Goal: Task Accomplishment & Management: Manage account settings

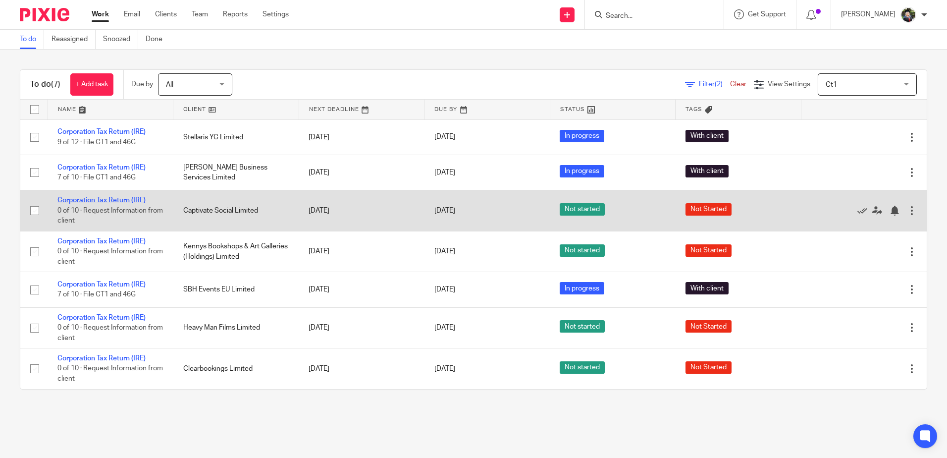
click at [96, 202] on link "Corporation Tax Return (IRE)" at bounding box center [101, 200] width 88 height 7
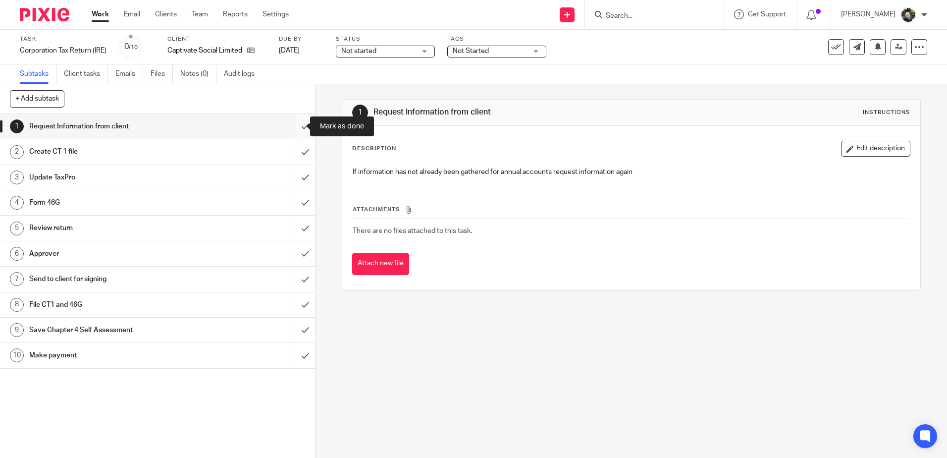
click at [297, 128] on input "submit" at bounding box center [157, 126] width 315 height 25
click at [388, 53] on span "Not started" at bounding box center [378, 51] width 74 height 10
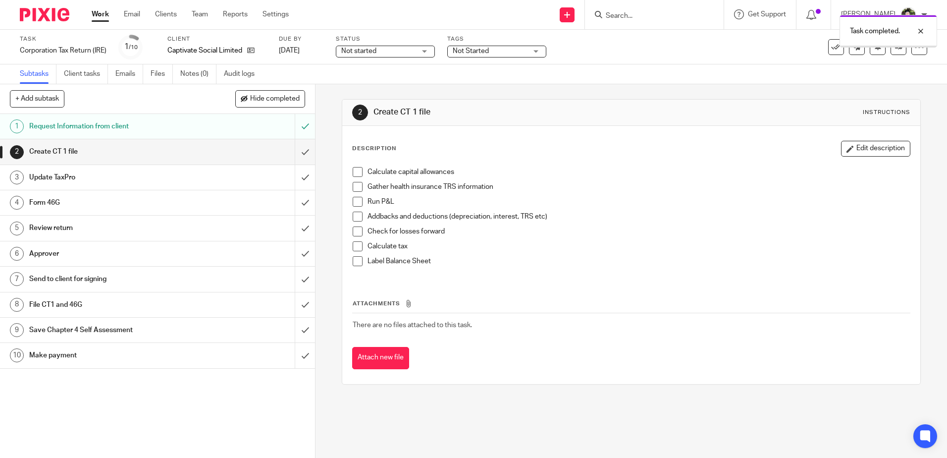
click at [400, 47] on span "Not started" at bounding box center [378, 51] width 74 height 10
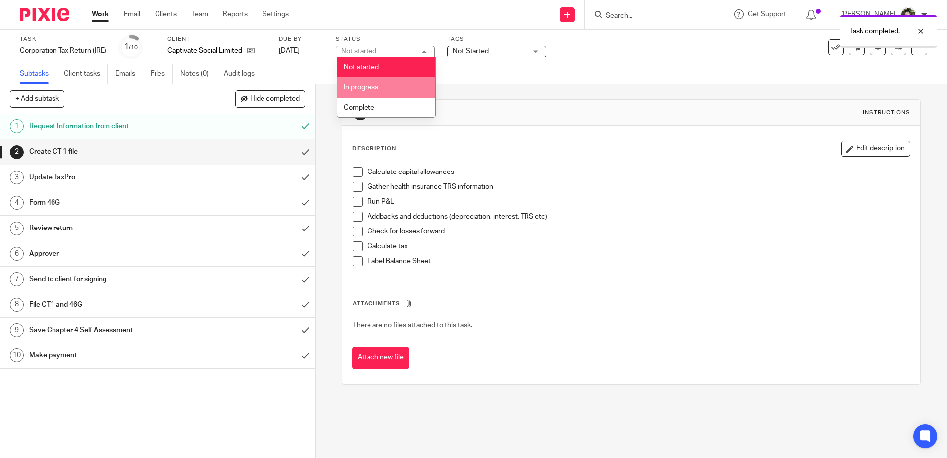
drag, startPoint x: 372, startPoint y: 85, endPoint x: 377, endPoint y: 83, distance: 6.3
click at [374, 85] on span "In progress" at bounding box center [361, 87] width 35 height 7
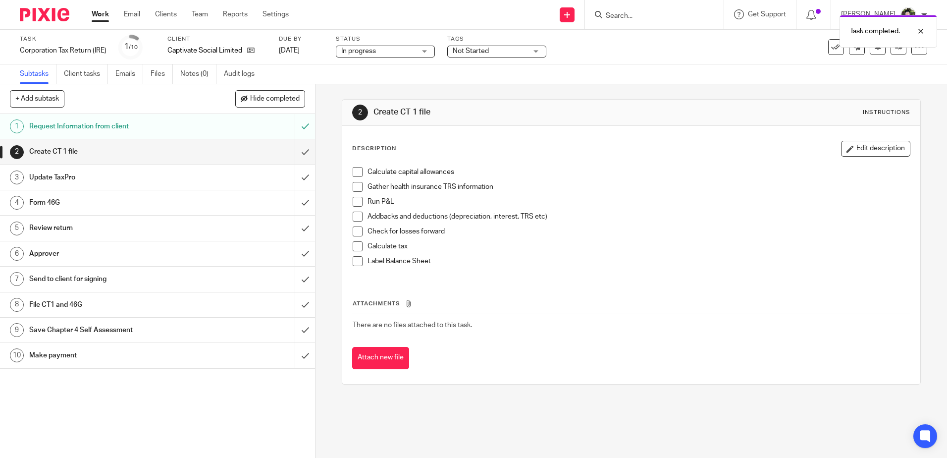
click at [484, 49] on span "Not Started" at bounding box center [471, 51] width 36 height 7
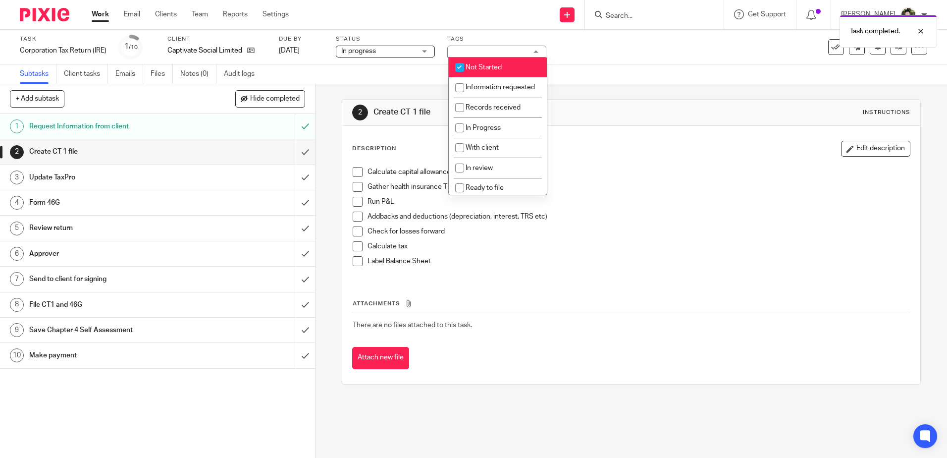
click at [496, 74] on li "Not Started" at bounding box center [498, 67] width 98 height 20
checkbox input "false"
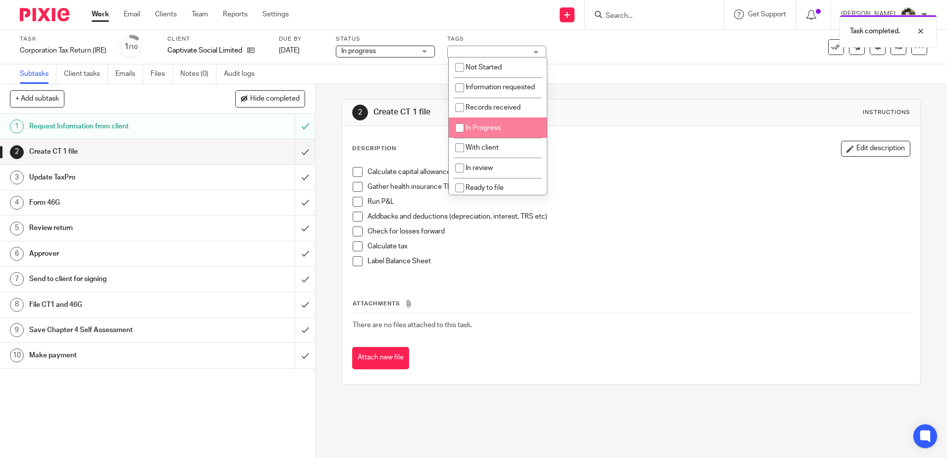
click at [492, 138] on li "In Progress" at bounding box center [498, 127] width 98 height 20
checkbox input "true"
click at [603, 121] on div "2 Create CT 1 file Instructions" at bounding box center [631, 113] width 578 height 26
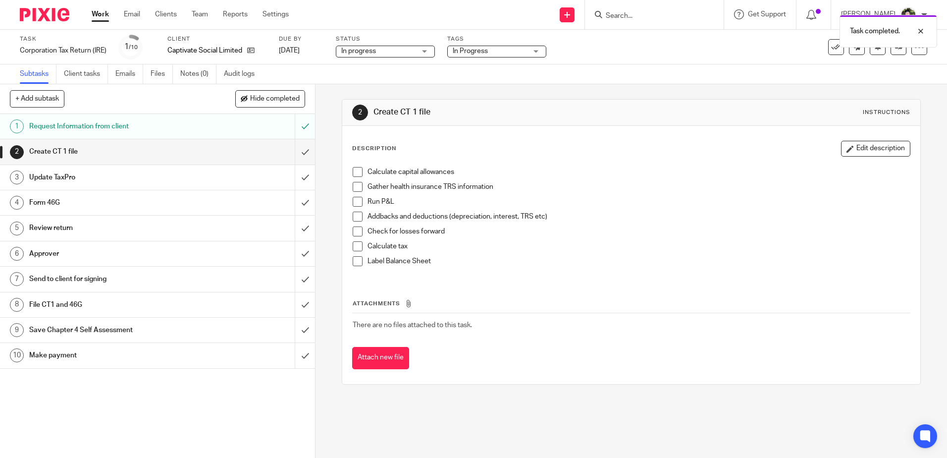
click at [353, 175] on span at bounding box center [358, 172] width 10 height 10
click at [356, 188] on span at bounding box center [358, 187] width 10 height 10
click at [354, 201] on span at bounding box center [358, 202] width 10 height 10
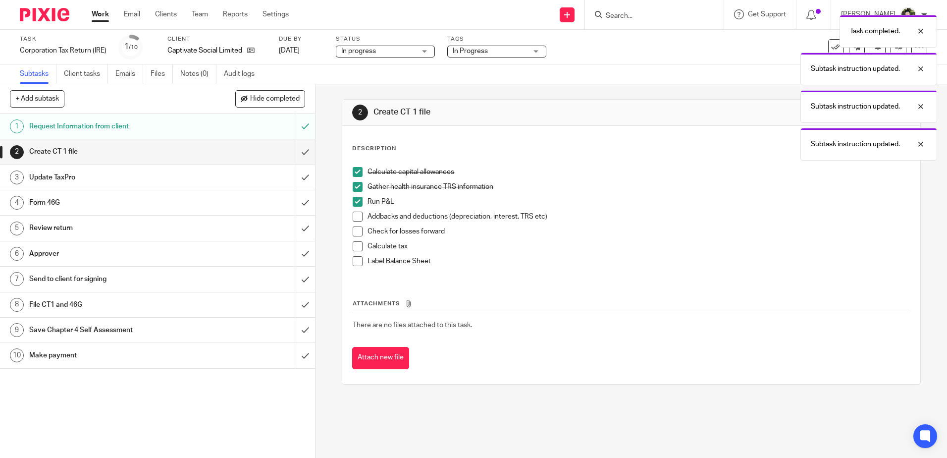
click at [355, 215] on span at bounding box center [358, 217] width 10 height 10
click at [356, 230] on span at bounding box center [358, 231] width 10 height 10
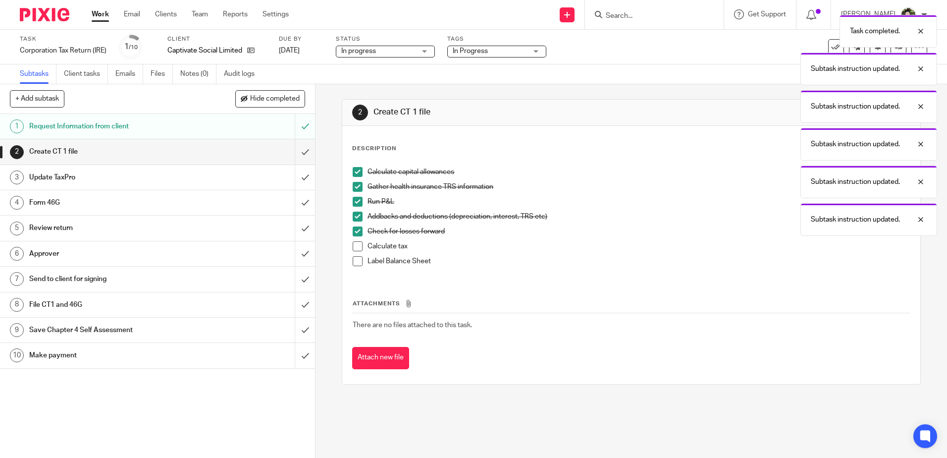
click at [353, 260] on span at bounding box center [358, 261] width 10 height 10
drag, startPoint x: 352, startPoint y: 249, endPoint x: 349, endPoint y: 245, distance: 5.4
click at [353, 249] on span at bounding box center [358, 246] width 10 height 10
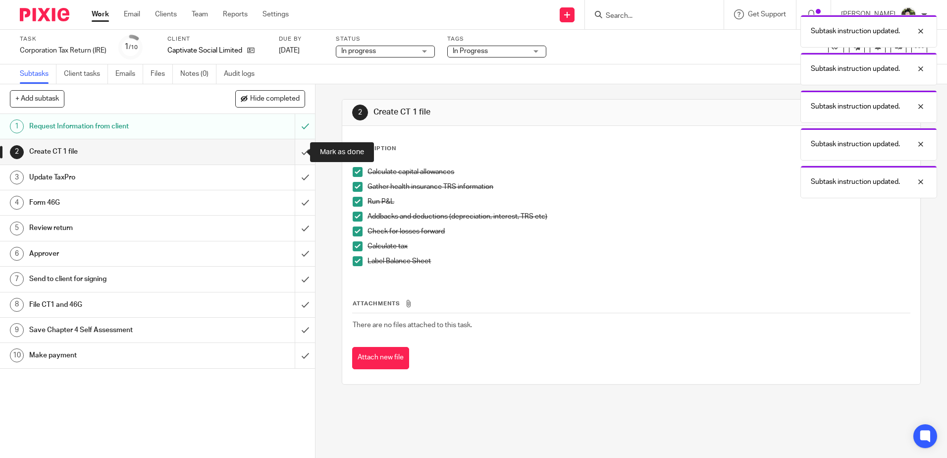
click at [297, 149] on input "submit" at bounding box center [157, 151] width 315 height 25
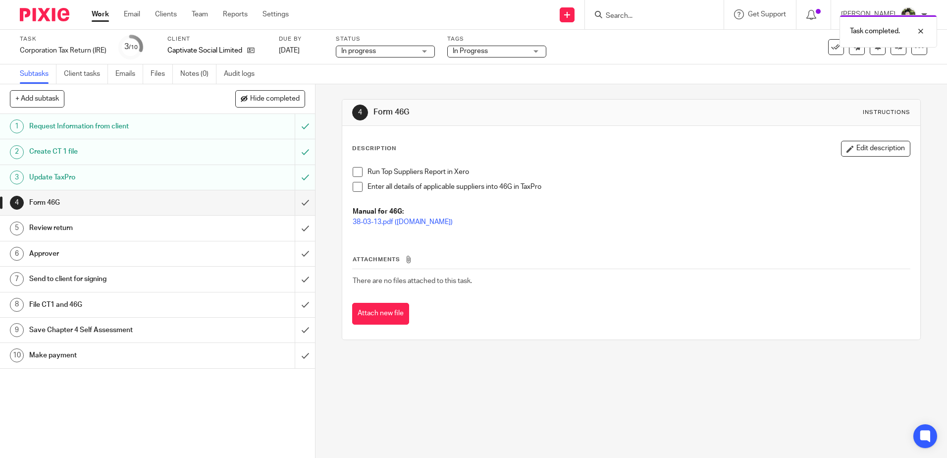
drag, startPoint x: 350, startPoint y: 175, endPoint x: 355, endPoint y: 183, distance: 9.6
click at [350, 176] on div "Run Top Suppliers Report in Xero Enter all details of applicable suppliers into…" at bounding box center [631, 198] width 567 height 72
click at [356, 185] on span at bounding box center [358, 187] width 10 height 10
click at [356, 171] on span at bounding box center [358, 172] width 10 height 10
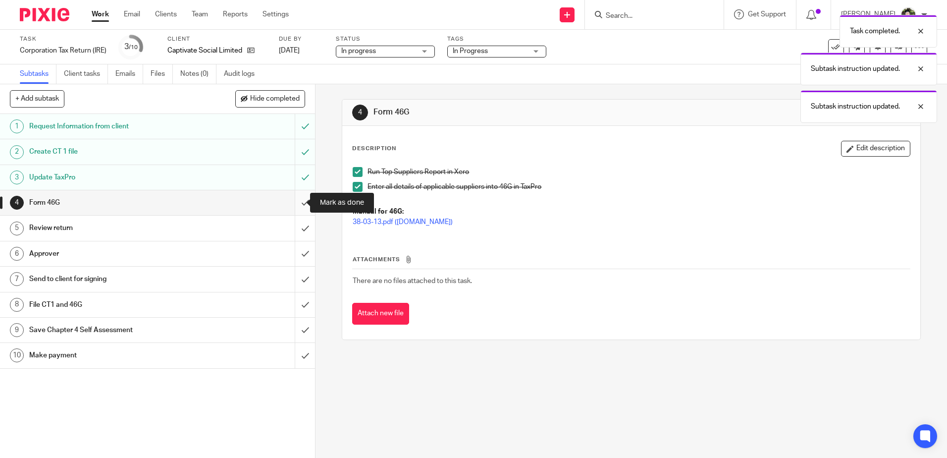
click at [298, 203] on input "submit" at bounding box center [157, 202] width 315 height 25
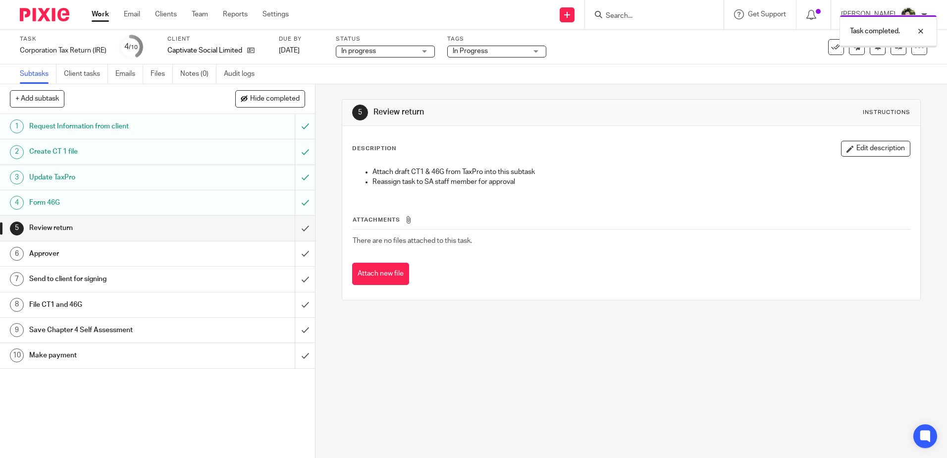
drag, startPoint x: 734, startPoint y: 47, endPoint x: 754, endPoint y: 50, distance: 21.0
click at [748, 48] on body "Work Email Clients Team Reports Settings Work Email Clients Team Reports Settin…" at bounding box center [473, 229] width 947 height 458
drag, startPoint x: 754, startPoint y: 50, endPoint x: 508, endPoint y: 63, distance: 246.5
click at [608, 62] on div "Task Corporation Tax Return (IRE) Save Corporation Tax Return (IRE) 4 /10 Clien…" at bounding box center [473, 47] width 947 height 35
click at [479, 51] on span "In Progress" at bounding box center [470, 51] width 35 height 7
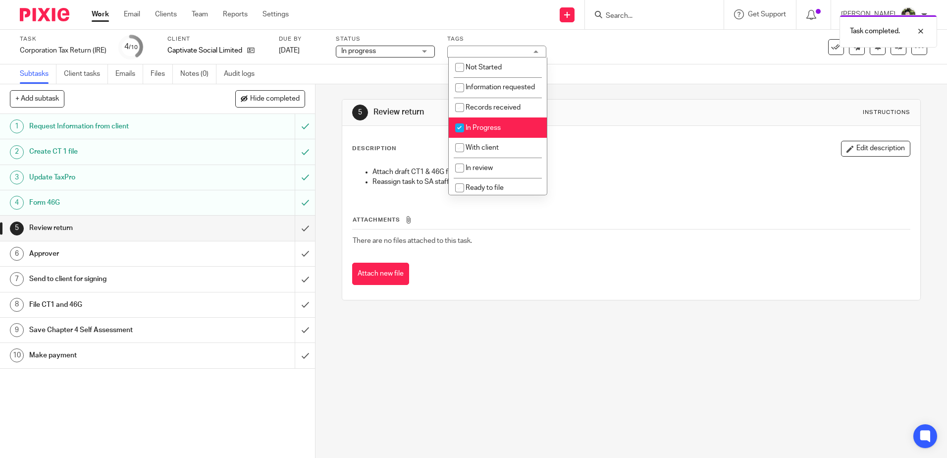
click at [491, 134] on li "In Progress" at bounding box center [498, 127] width 98 height 20
checkbox input "false"
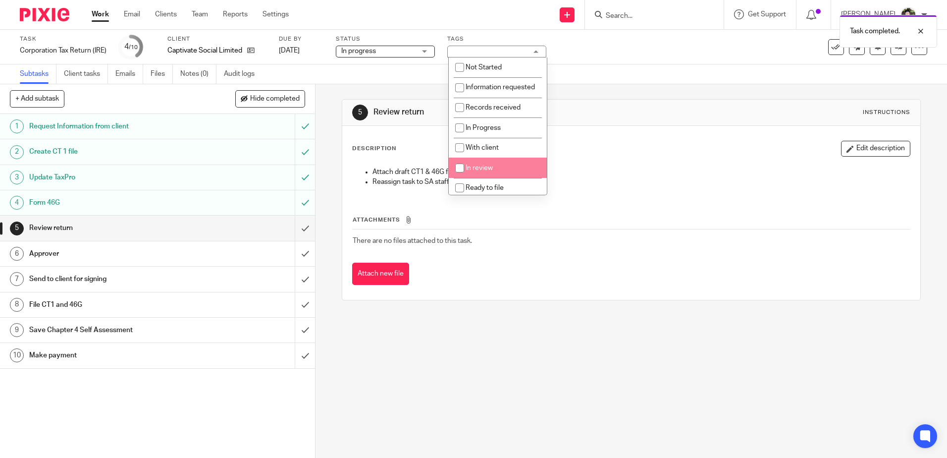
click at [483, 171] on span "In review" at bounding box center [479, 167] width 27 height 7
checkbox input "true"
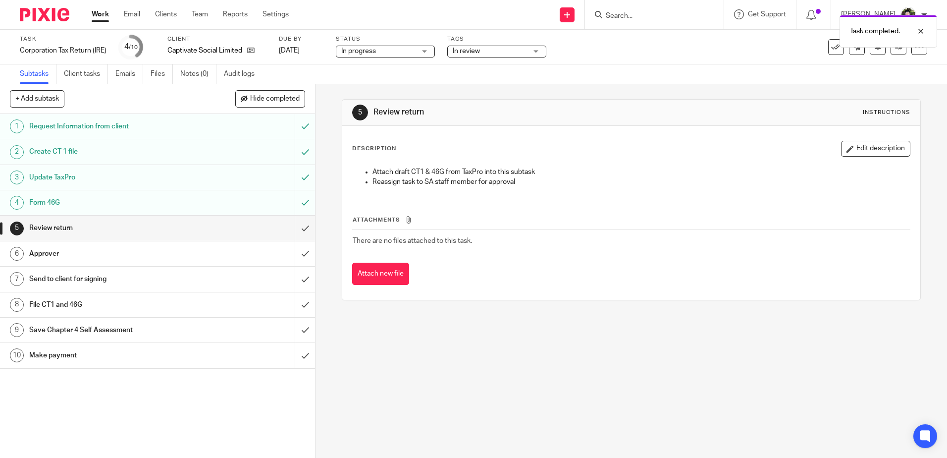
drag, startPoint x: 625, startPoint y: 92, endPoint x: 726, endPoint y: 76, distance: 102.9
click at [625, 92] on div "5 Review return Instructions Description Edit description Attach draft CT1 & 46…" at bounding box center [631, 199] width 579 height 231
click at [893, 51] on link at bounding box center [899, 47] width 16 height 16
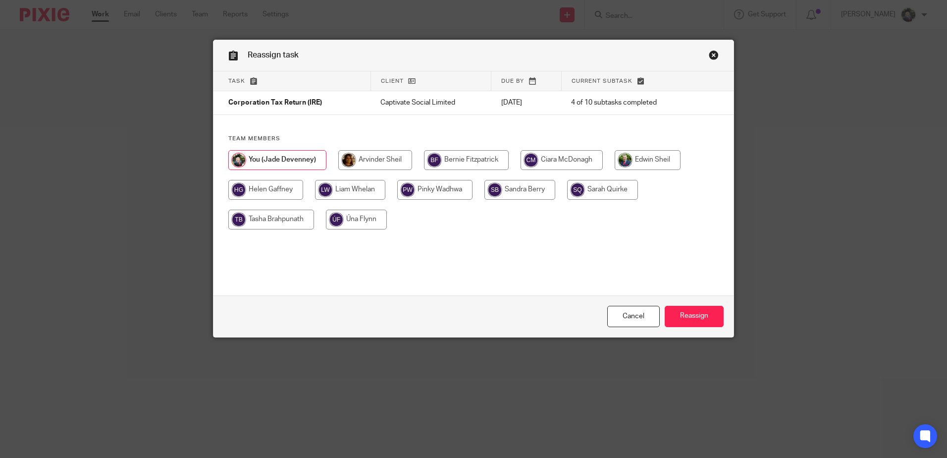
drag, startPoint x: 372, startPoint y: 157, endPoint x: 413, endPoint y: 167, distance: 42.8
click at [372, 157] on input "radio" at bounding box center [375, 160] width 74 height 20
radio input "true"
click at [670, 317] on input "Reassign" at bounding box center [694, 316] width 59 height 21
